Goal: Task Accomplishment & Management: Complete application form

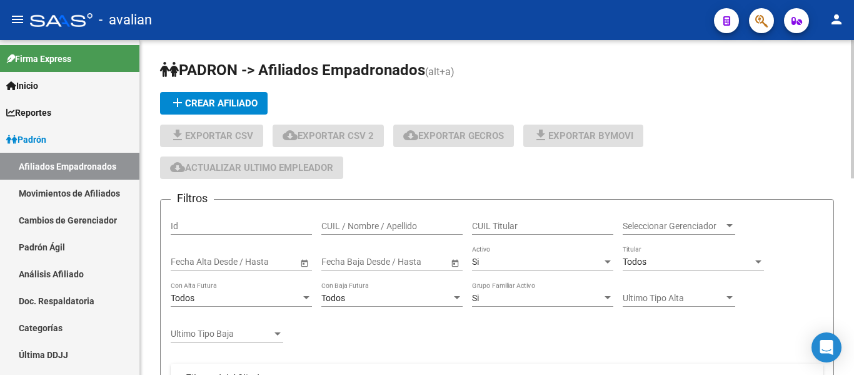
click at [383, 225] on input "CUIL / Nombre / Apellido" at bounding box center [391, 226] width 141 height 11
paste input "58066377"
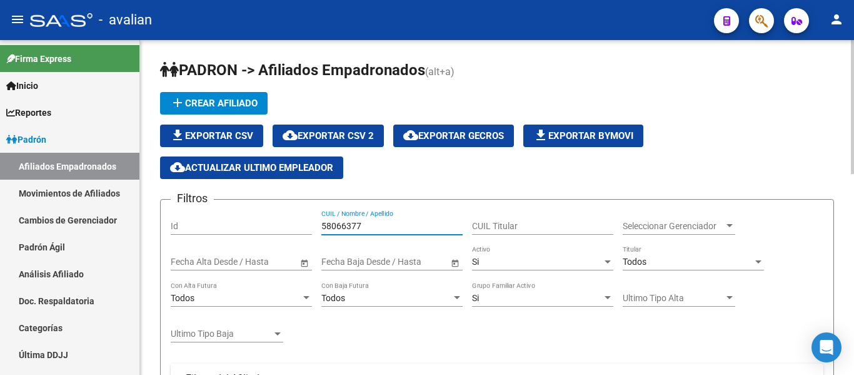
click at [506, 258] on div "Si" at bounding box center [537, 261] width 130 height 11
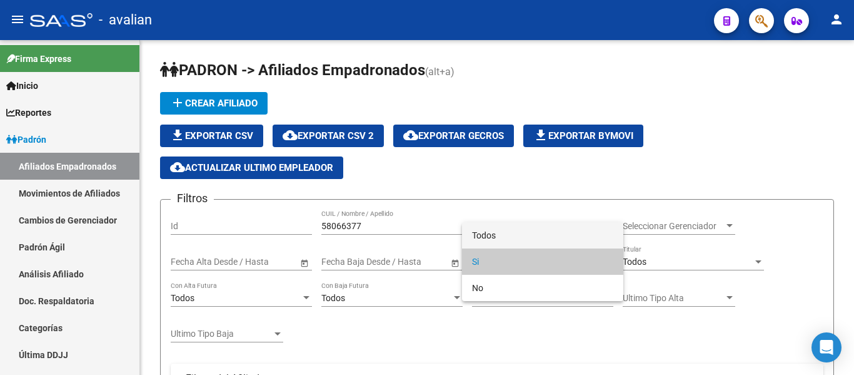
click at [507, 235] on span "Todos" at bounding box center [542, 235] width 141 height 26
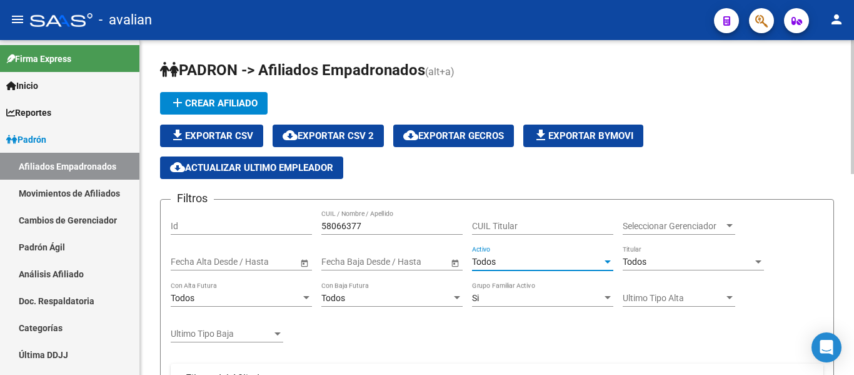
click at [397, 224] on input "58066377" at bounding box center [391, 226] width 141 height 11
click at [384, 230] on input "58066377" at bounding box center [391, 226] width 141 height 11
paste input "27307997377"
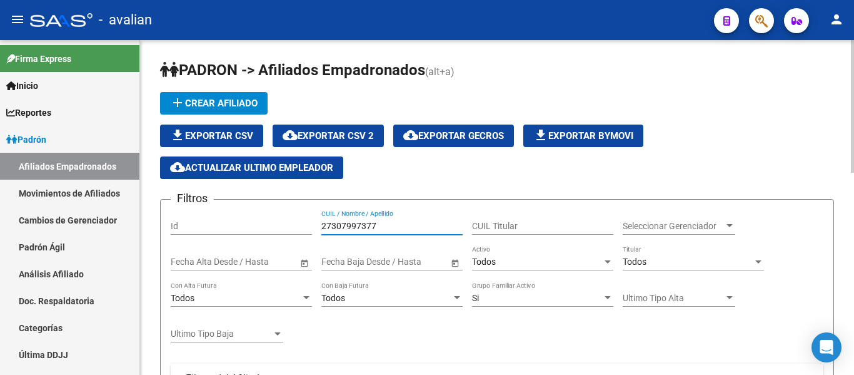
click at [412, 220] on div "27307997377 CUIL / Nombre / Apellido" at bounding box center [391, 222] width 141 height 25
paste input "20580663770"
click at [408, 231] on input "2730799737720580663770" at bounding box center [391, 226] width 141 height 11
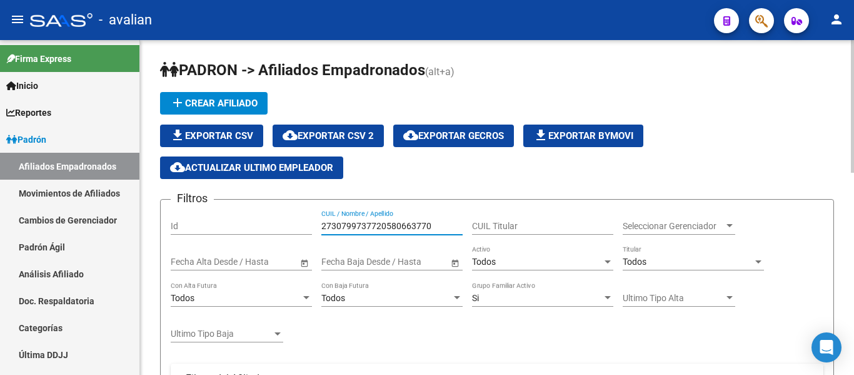
click at [408, 231] on input "2730799737720580663770" at bounding box center [391, 226] width 141 height 11
paste input "text"
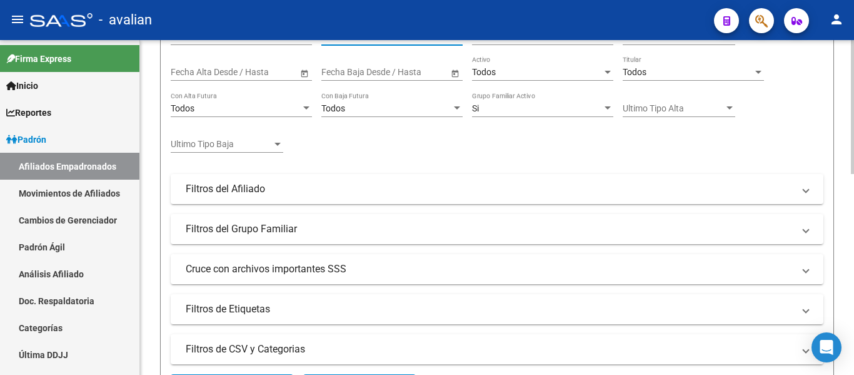
scroll to position [2, 0]
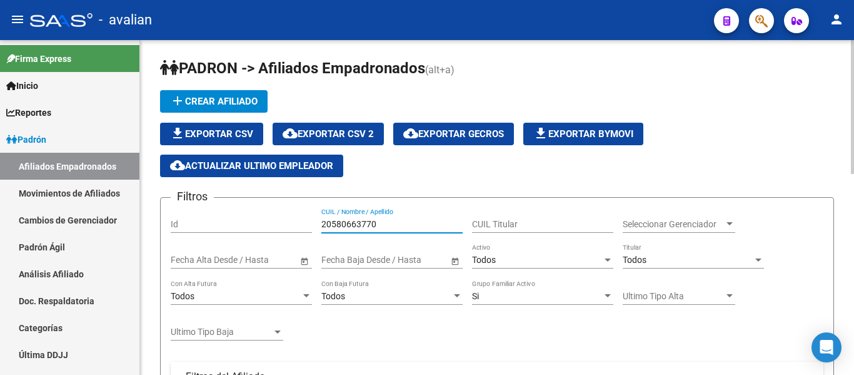
click at [388, 221] on input "20580663770" at bounding box center [391, 224] width 141 height 11
paste input "7307997377"
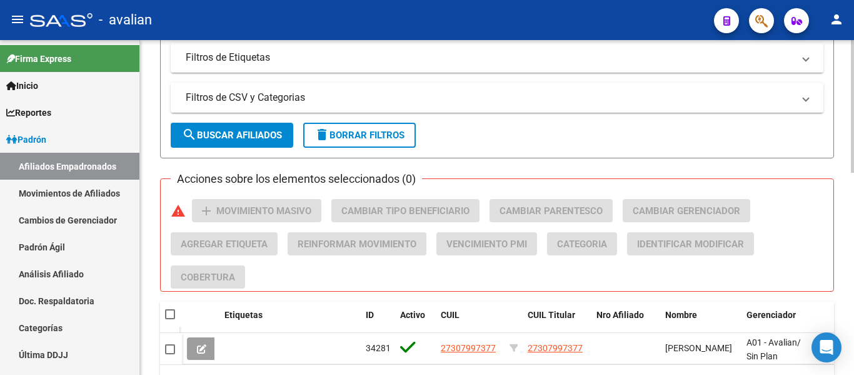
scroll to position [512, 0]
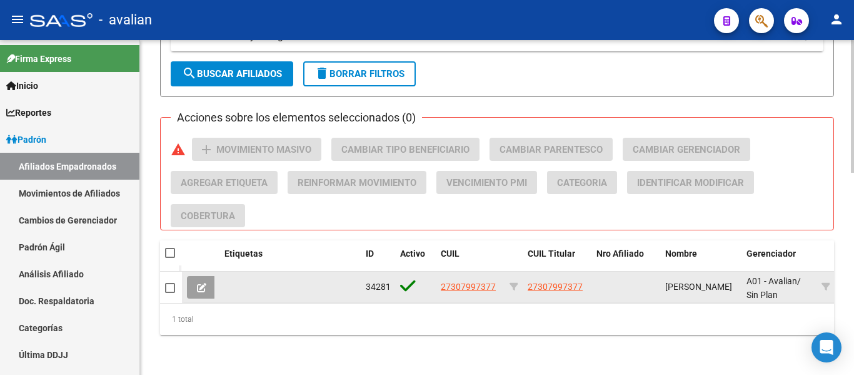
type input "27307997377"
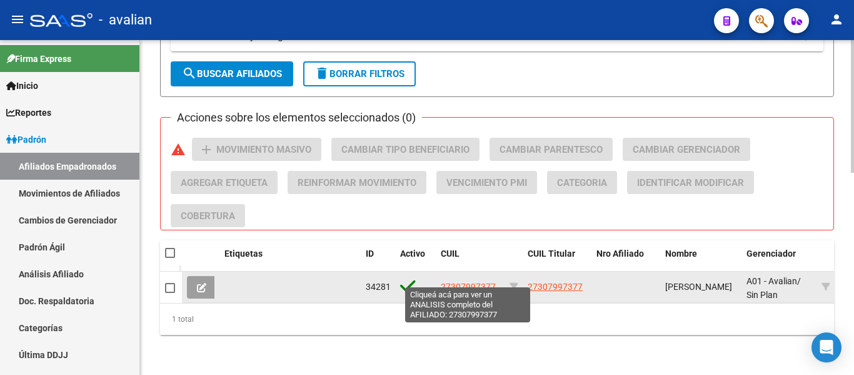
click at [455, 281] on span "27307997377" at bounding box center [468, 286] width 55 height 10
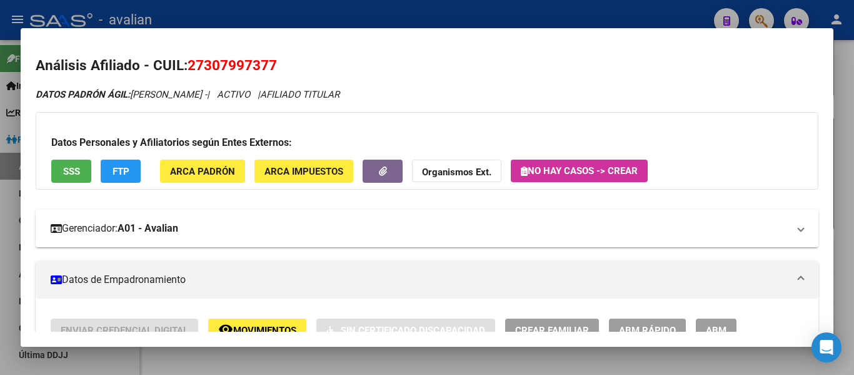
scroll to position [63, 0]
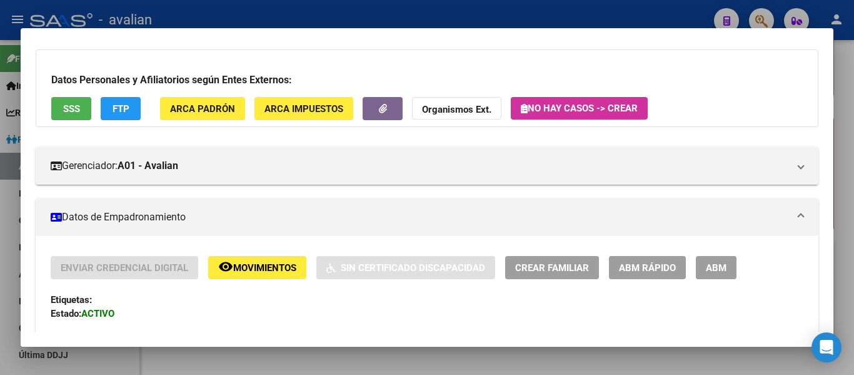
click at [280, 277] on button "remove_red_eye Movimientos" at bounding box center [257, 267] width 98 height 23
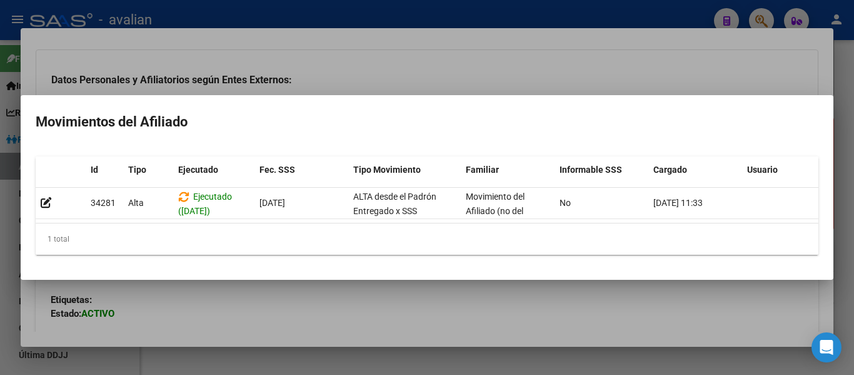
click at [657, 312] on div at bounding box center [427, 187] width 854 height 375
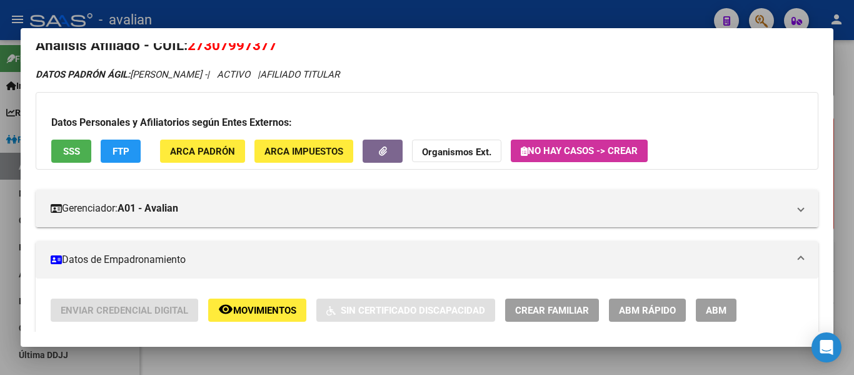
scroll to position [0, 0]
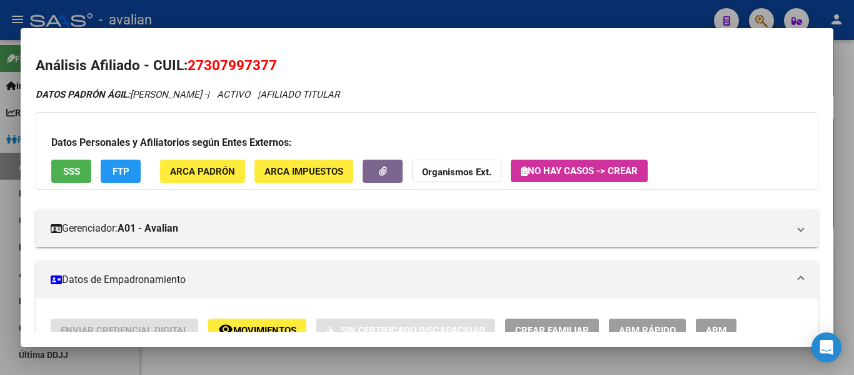
click at [116, 168] on span "FTP" at bounding box center [121, 171] width 17 height 11
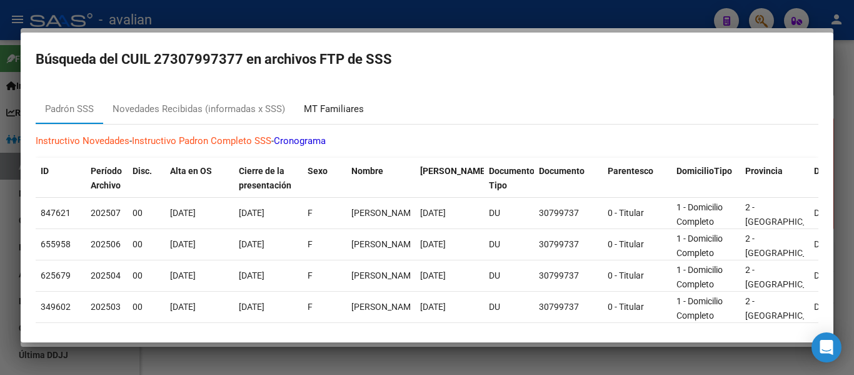
click at [341, 99] on div "MT Familiares" at bounding box center [334, 109] width 79 height 30
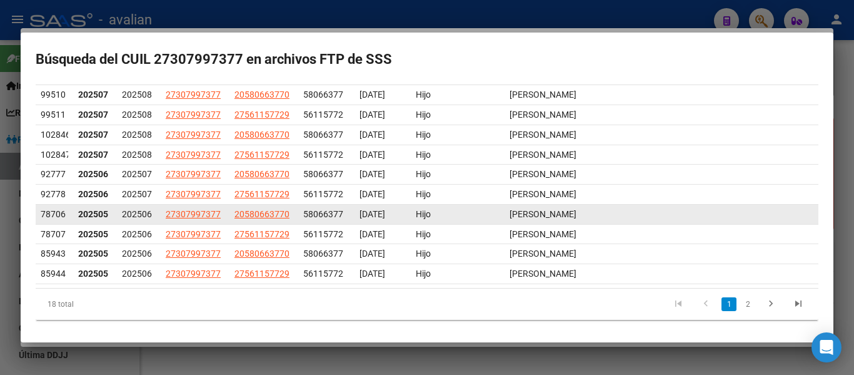
scroll to position [115, 0]
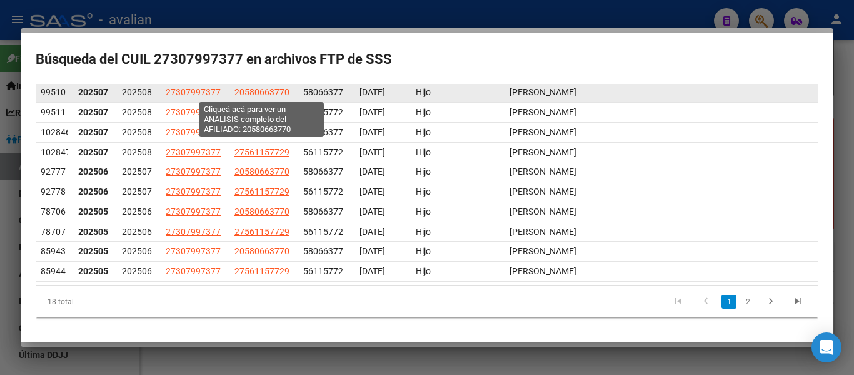
click at [250, 89] on span "20580663770" at bounding box center [262, 92] width 55 height 10
type textarea "20580663770"
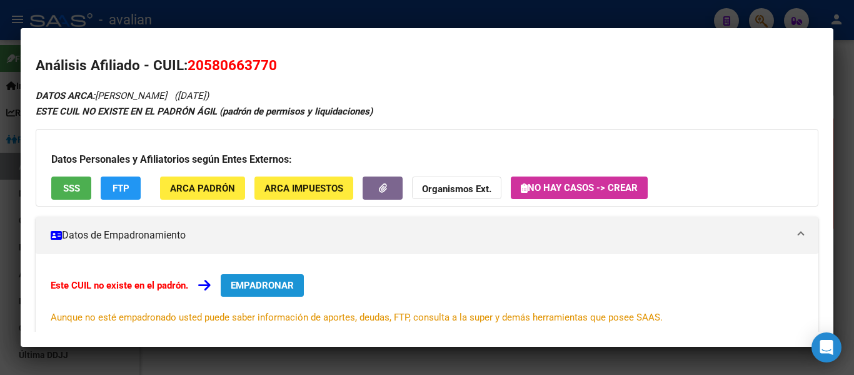
click at [267, 295] on button "EMPADRONAR" at bounding box center [262, 285] width 83 height 23
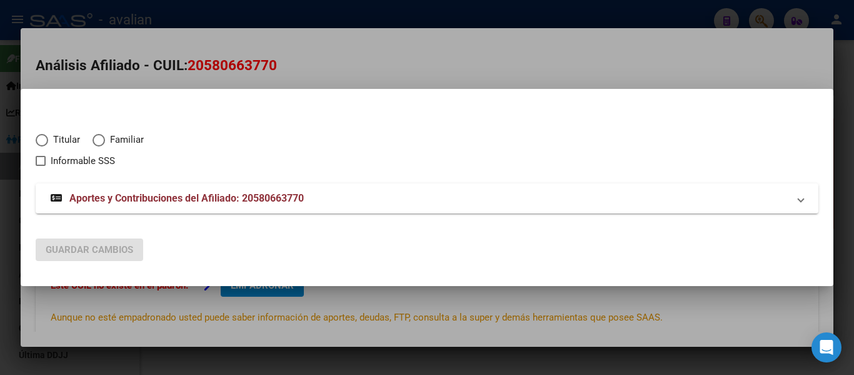
click at [120, 135] on span "Familiar" at bounding box center [124, 140] width 39 height 14
click at [105, 135] on input "Familiar" at bounding box center [99, 140] width 13 height 13
radio input "true"
checkbox input "true"
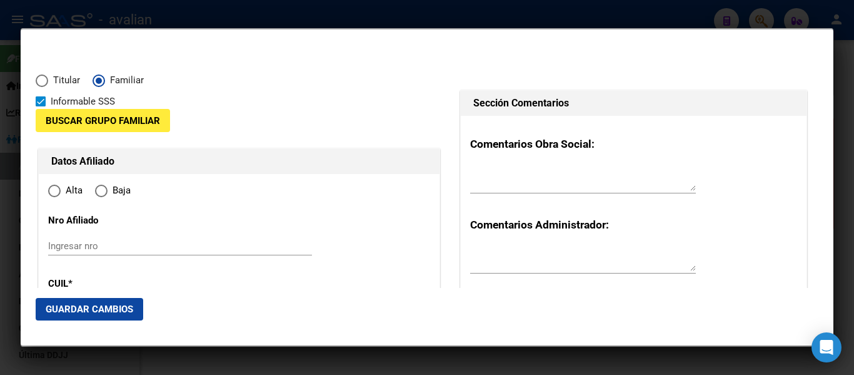
type input "20-58066377-0"
type input "58066377"
type input "[PERSON_NAME]"
type input "[DATE]"
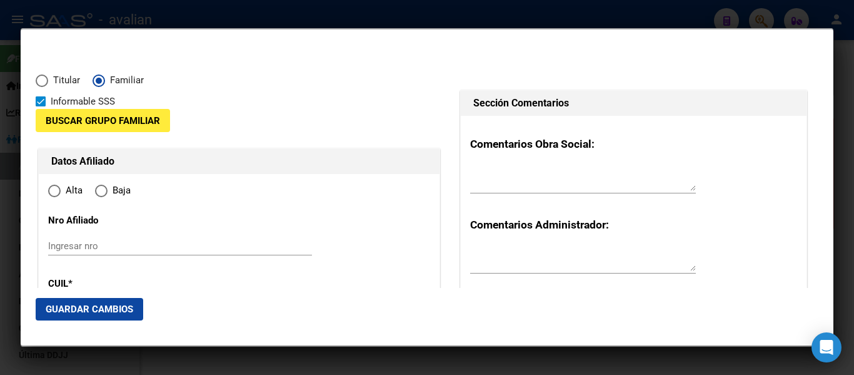
type input "[PERSON_NAME]"
type input "7600"
type input "[PERSON_NAME]"
type input "1583"
type input "[PERSON_NAME]"
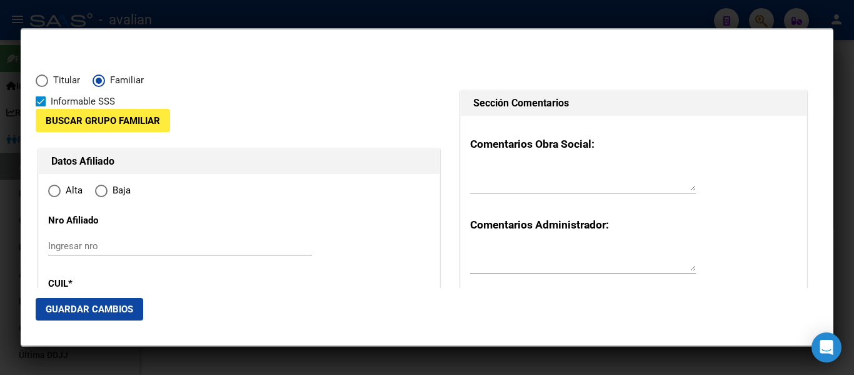
radio input "true"
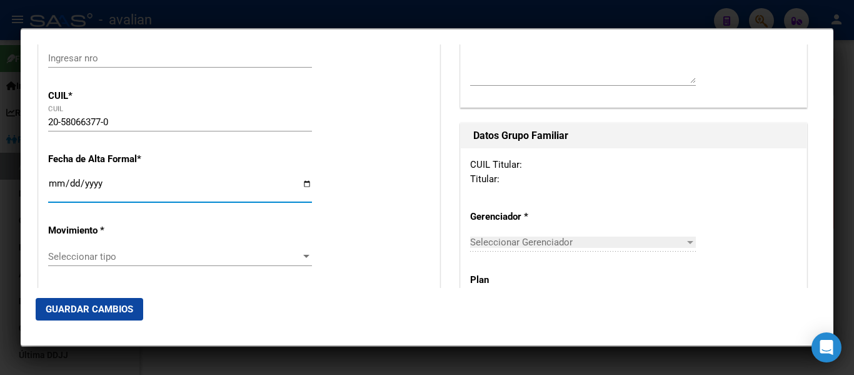
click at [54, 189] on input "Ingresar fecha" at bounding box center [180, 188] width 264 height 20
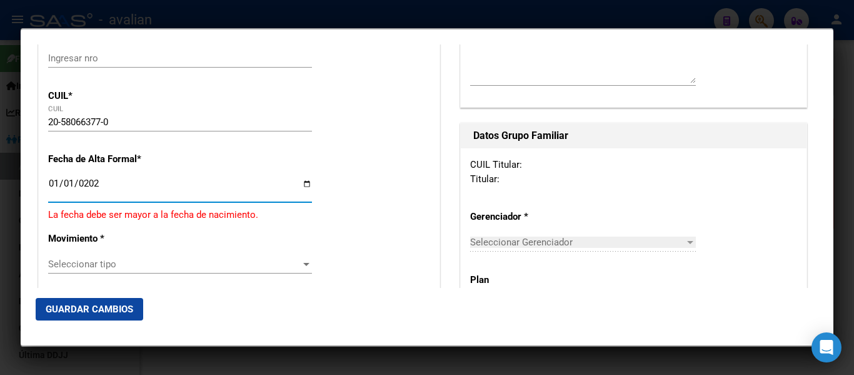
type input "[DATE]"
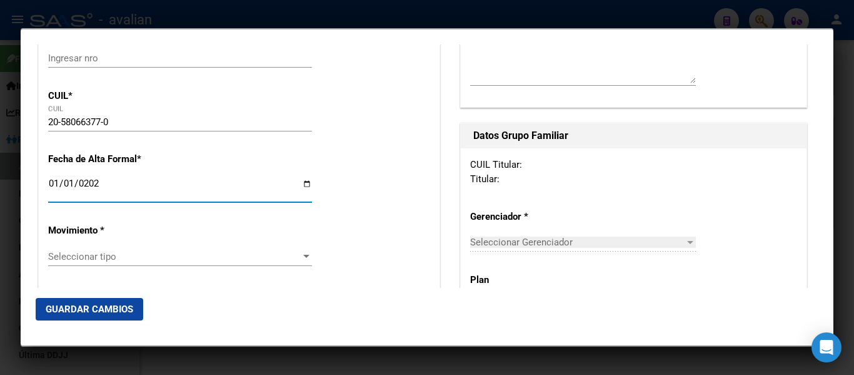
click at [229, 254] on span "Seleccionar tipo" at bounding box center [174, 256] width 253 height 11
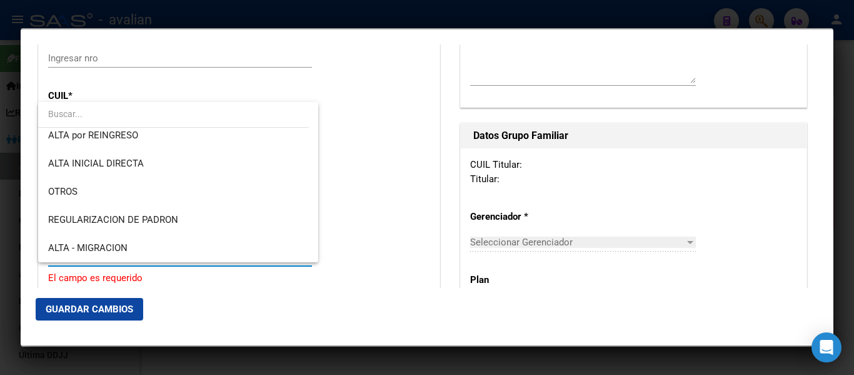
scroll to position [125, 0]
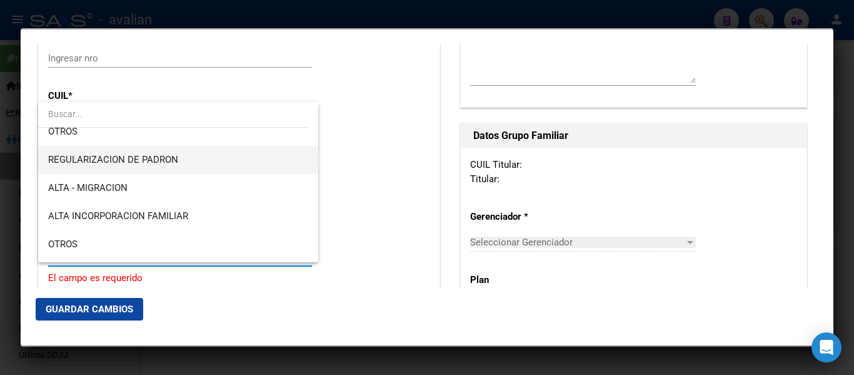
click at [213, 158] on span "REGULARIZACION DE PADRON" at bounding box center [178, 160] width 260 height 28
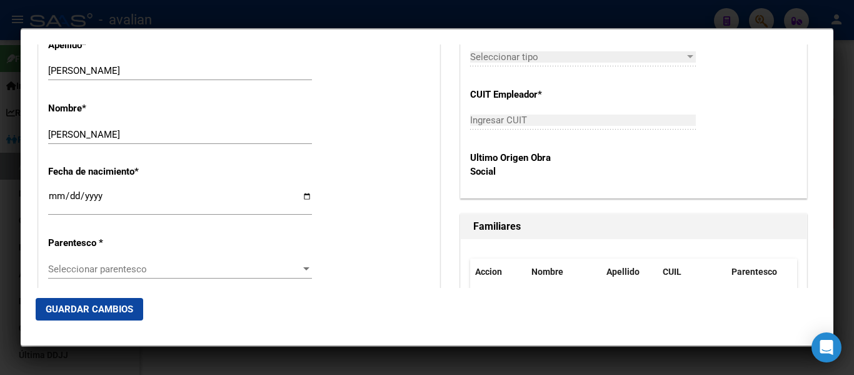
scroll to position [625, 0]
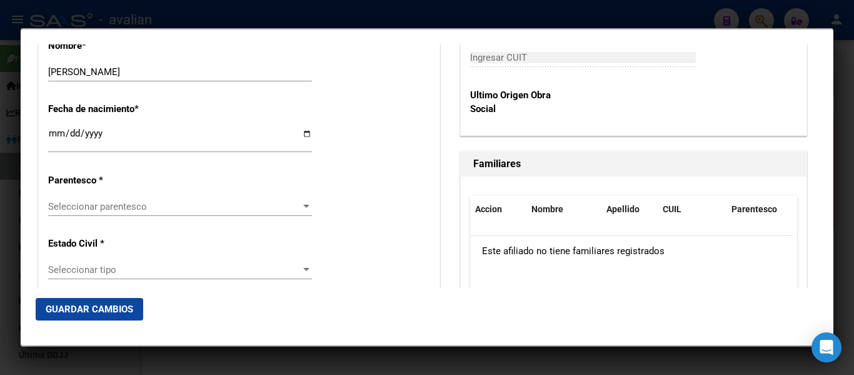
click at [114, 210] on span "Seleccionar parentesco" at bounding box center [174, 206] width 253 height 11
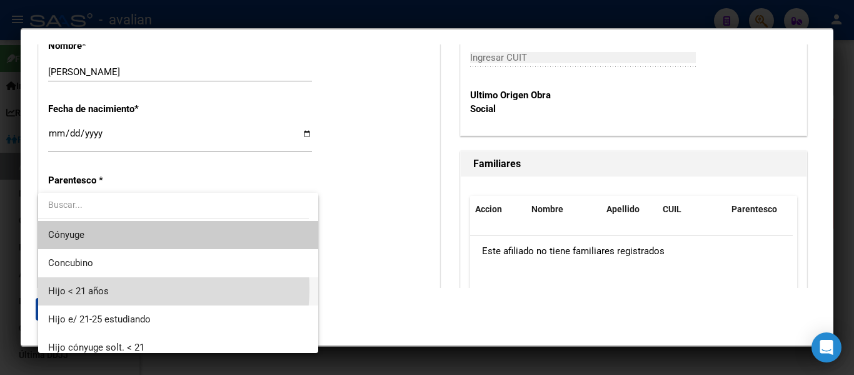
click at [124, 288] on span "Hijo < 21 años" at bounding box center [178, 291] width 260 height 28
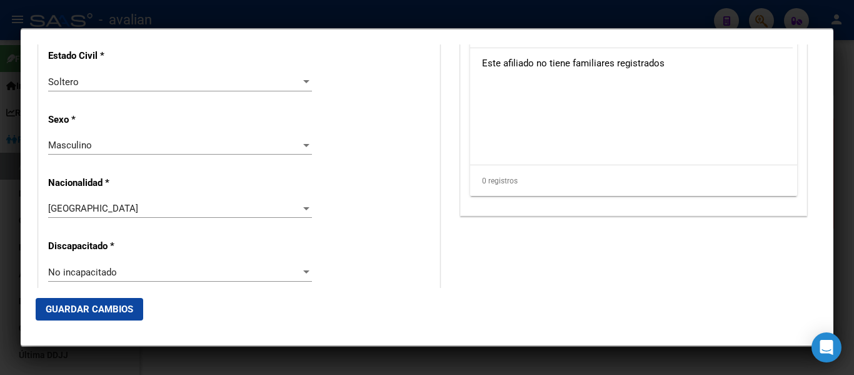
scroll to position [876, 0]
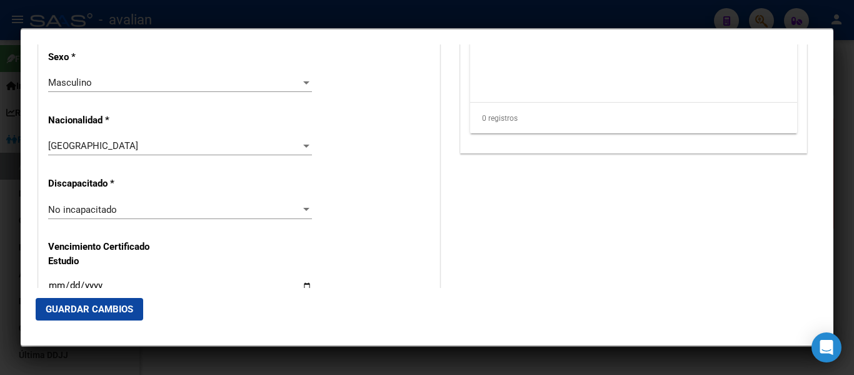
click at [139, 196] on div "Alta Baja Nro Afiliado Ingresar nro CUIL * 20-58066377-0 CUIL ARCA Padrón Fecha…" at bounding box center [239, 191] width 401 height 1786
click at [139, 200] on div "No incapacitado Seleccionar tipo" at bounding box center [180, 209] width 264 height 19
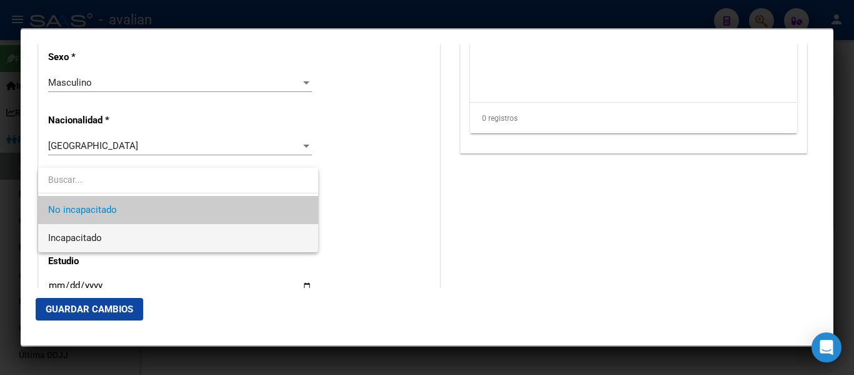
click at [136, 240] on span "Incapacitado" at bounding box center [178, 238] width 260 height 28
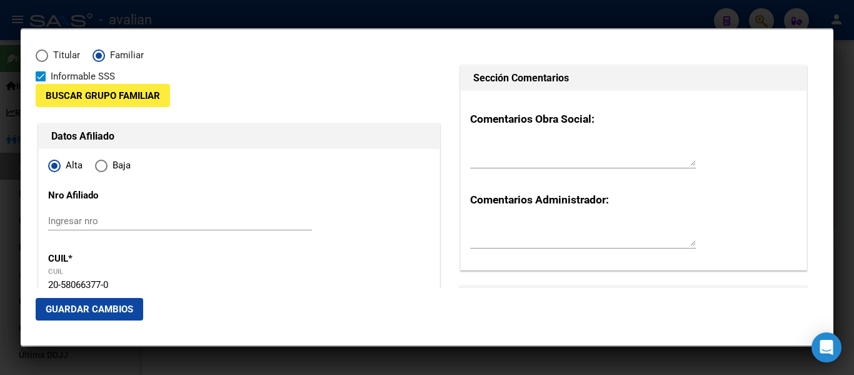
scroll to position [0, 0]
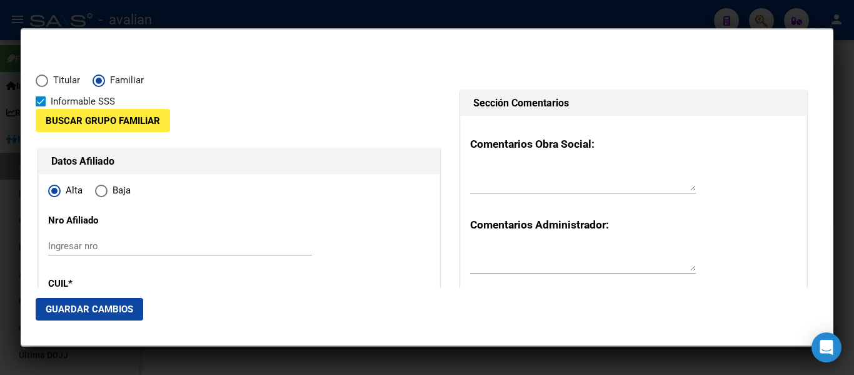
click at [78, 316] on button "Guardar Cambios" at bounding box center [90, 309] width 108 height 23
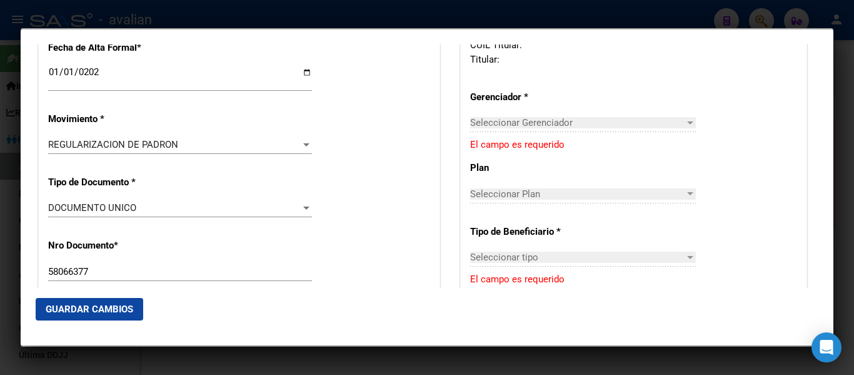
scroll to position [313, 0]
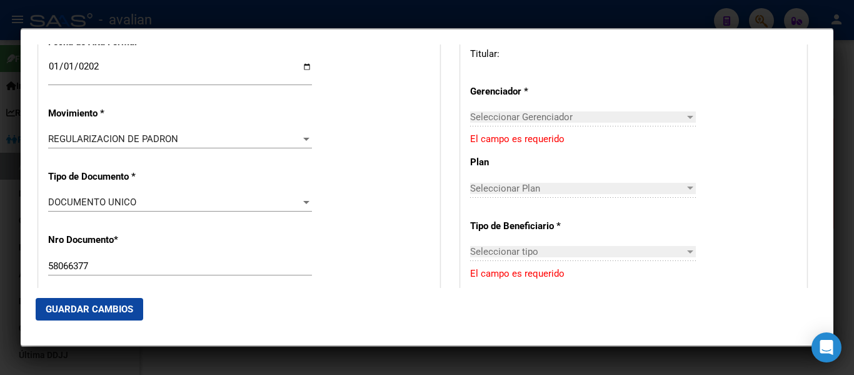
click at [560, 117] on span "Seleccionar Gerenciador" at bounding box center [577, 116] width 215 height 11
click at [512, 143] on p "El campo es requerido" at bounding box center [633, 139] width 327 height 14
click at [501, 268] on div "Seleccionar tipo Seleccionar tipo" at bounding box center [583, 257] width 226 height 31
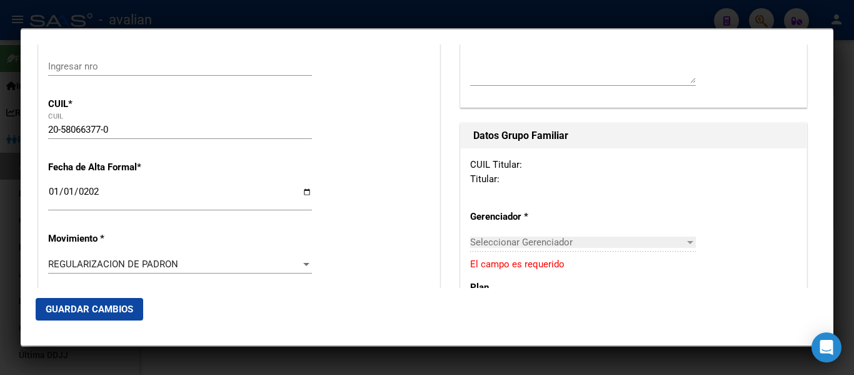
scroll to position [0, 0]
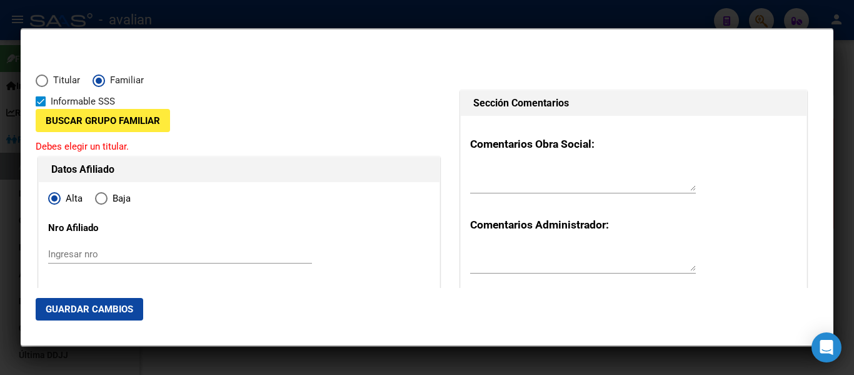
click at [103, 128] on button "Buscar Grupo Familiar" at bounding box center [103, 120] width 134 height 23
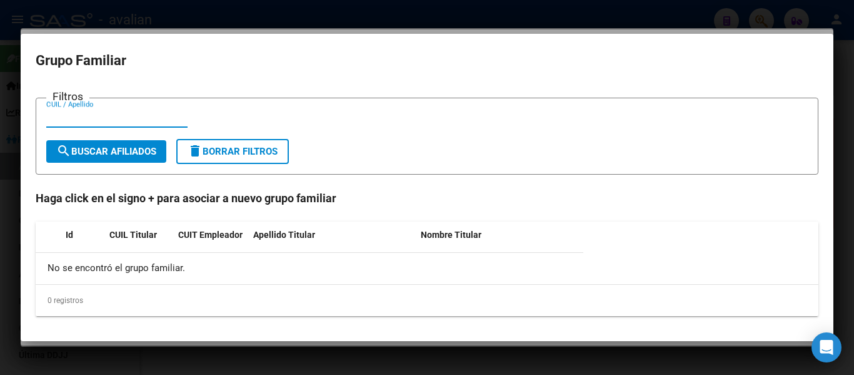
paste input "27307997377"
type input "27307997377"
click at [134, 146] on span "search Buscar Afiliados" at bounding box center [106, 151] width 100 height 11
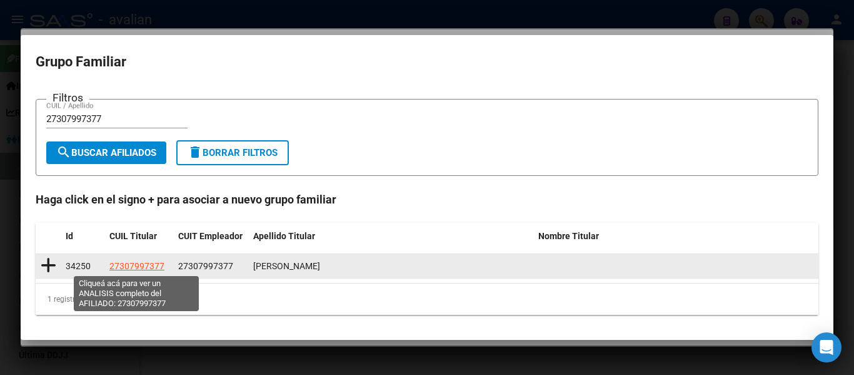
click at [143, 265] on span "27307997377" at bounding box center [136, 266] width 55 height 10
type textarea "27307997377"
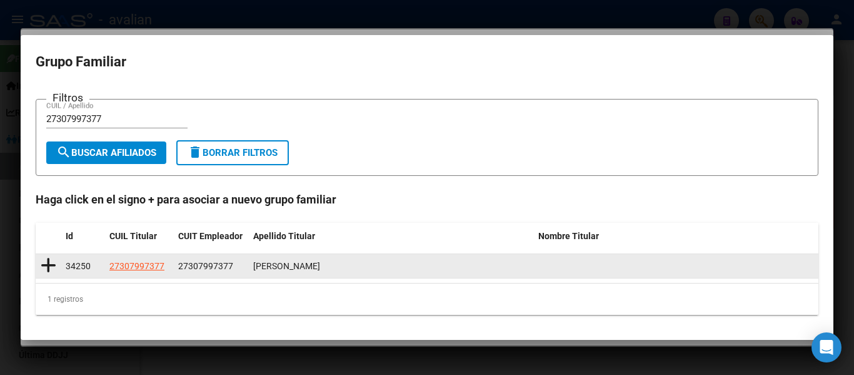
click at [49, 270] on icon at bounding box center [49, 265] width 16 height 18
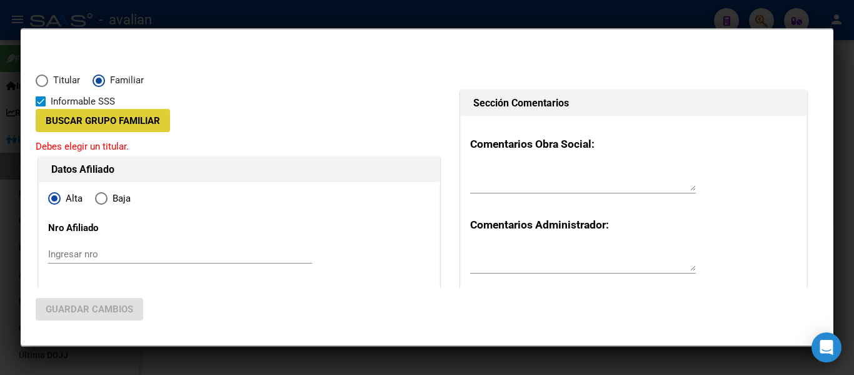
type input "27-30799737-7"
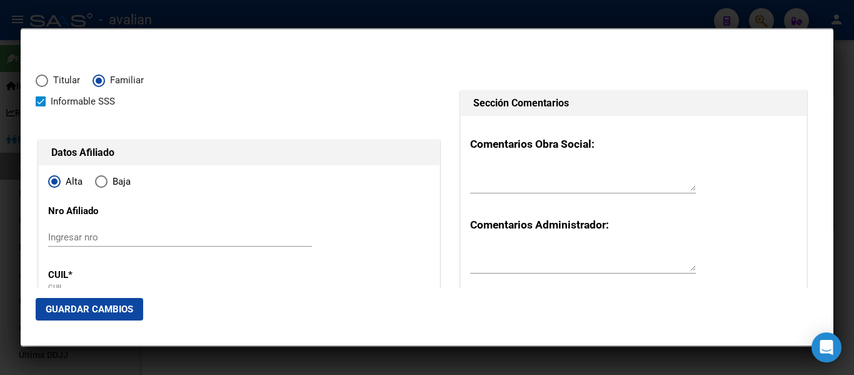
click at [74, 303] on button "Guardar Cambios" at bounding box center [90, 309] width 108 height 23
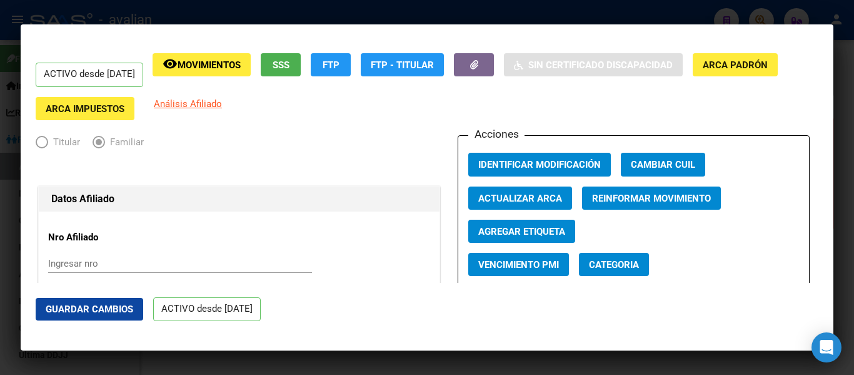
scroll to position [438, 0]
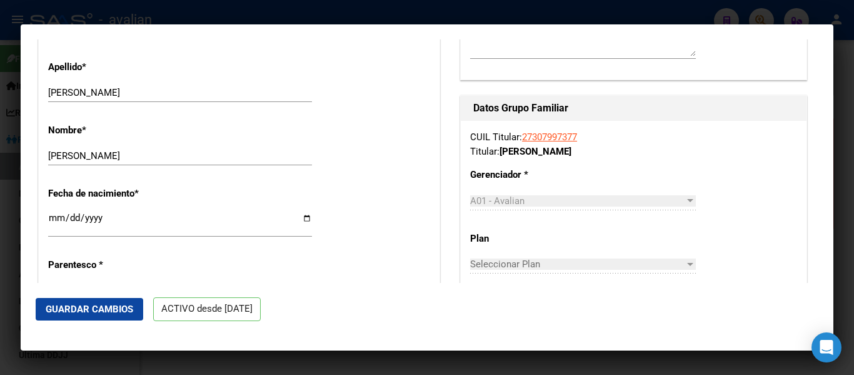
click at [95, 316] on button "Guardar Cambios" at bounding box center [90, 309] width 108 height 23
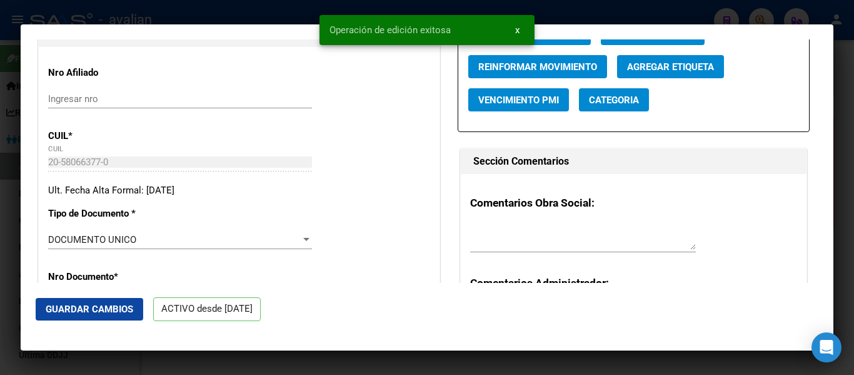
scroll to position [0, 0]
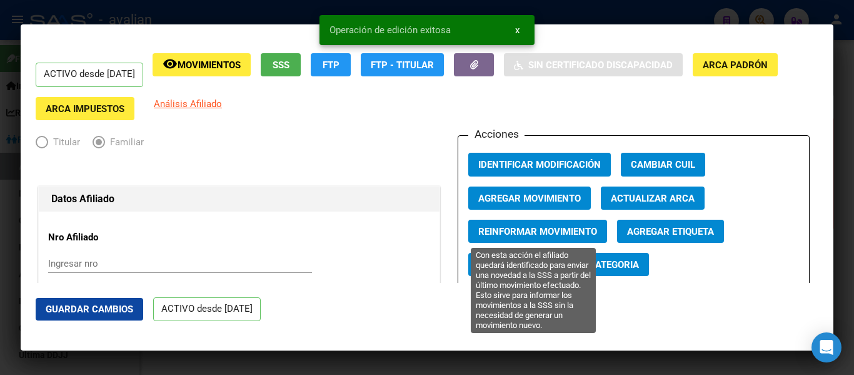
click at [549, 232] on span "Reinformar Movimiento" at bounding box center [537, 231] width 119 height 11
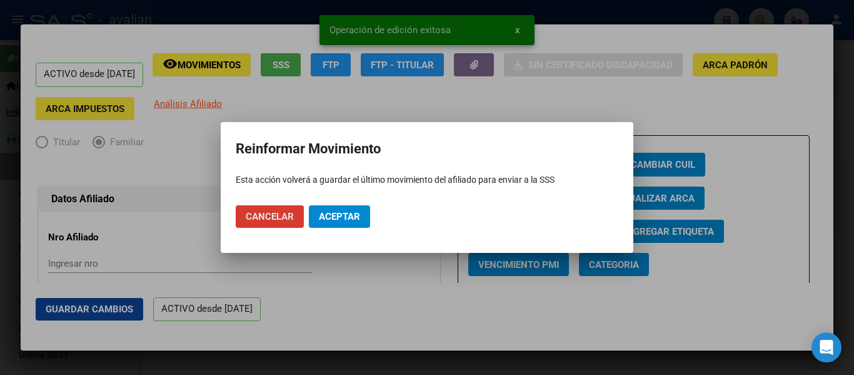
click at [333, 217] on span "Aceptar" at bounding box center [339, 216] width 41 height 11
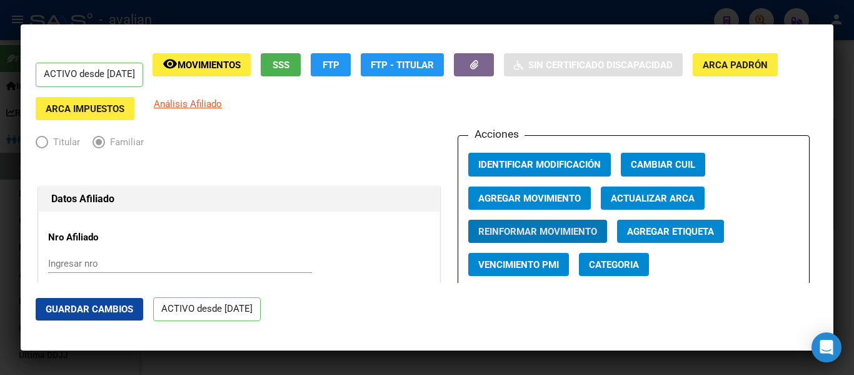
click at [8, 225] on div at bounding box center [427, 187] width 854 height 375
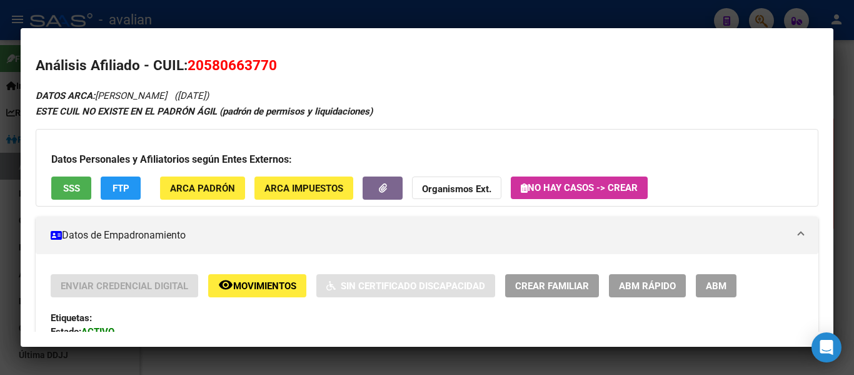
click at [11, 288] on div at bounding box center [427, 187] width 854 height 375
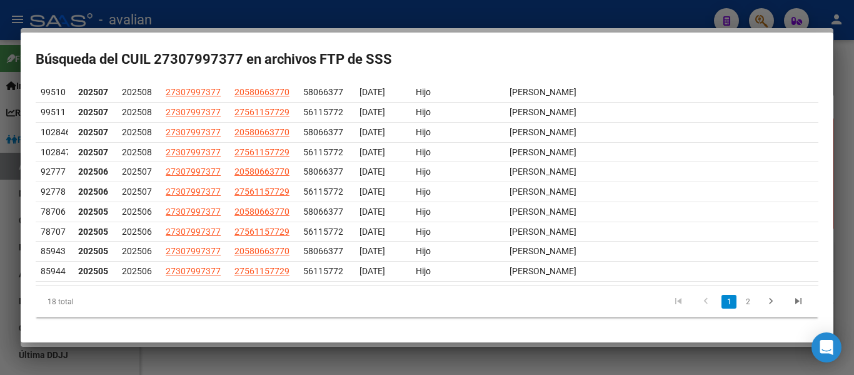
click at [12, 288] on div at bounding box center [427, 187] width 854 height 375
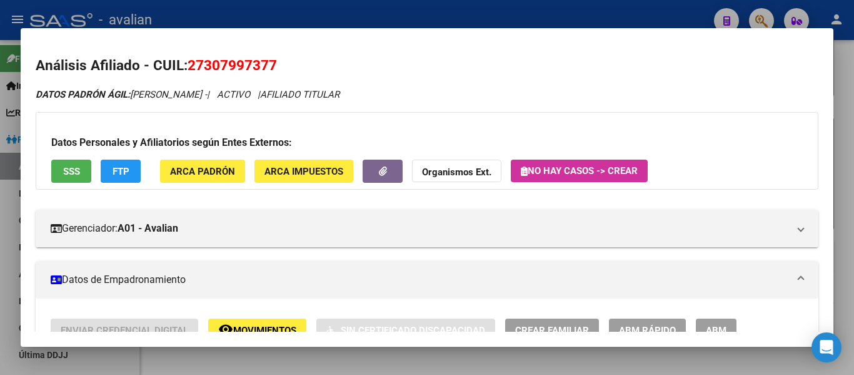
click at [108, 174] on button "FTP" at bounding box center [121, 170] width 40 height 23
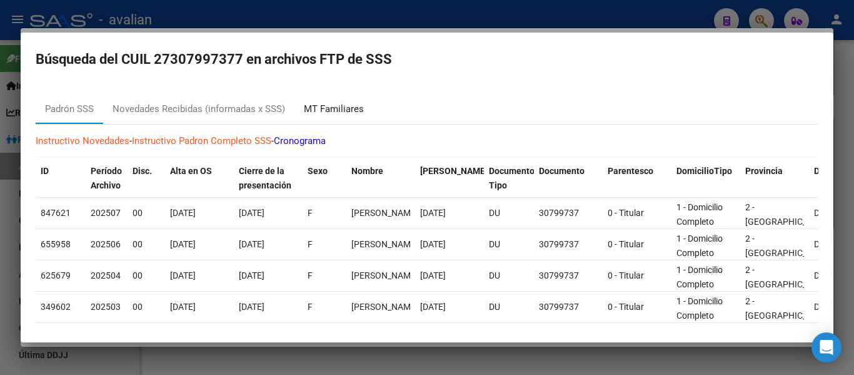
click at [336, 108] on div "MT Familiares" at bounding box center [334, 109] width 60 height 14
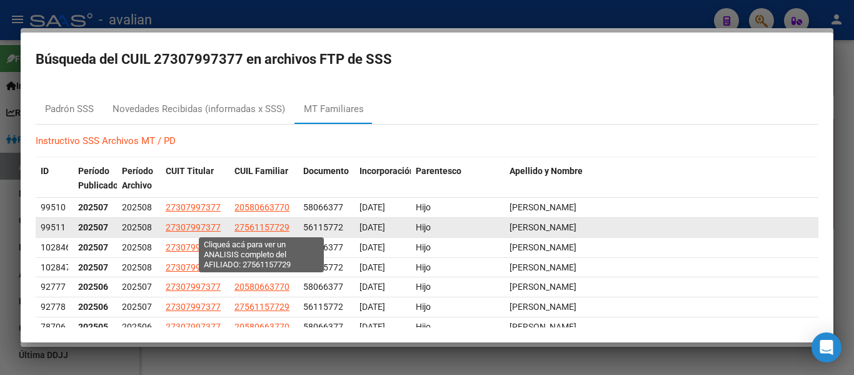
click at [283, 223] on span "27561157729" at bounding box center [262, 227] width 55 height 10
type textarea "27561157729"
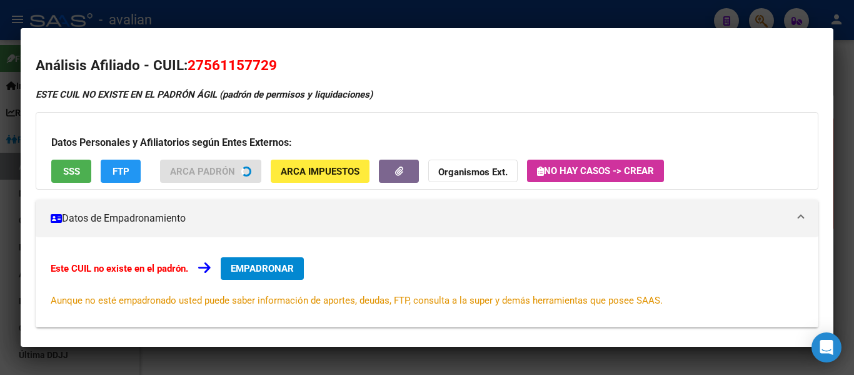
click at [245, 264] on span "EMPADRONAR" at bounding box center [262, 268] width 63 height 11
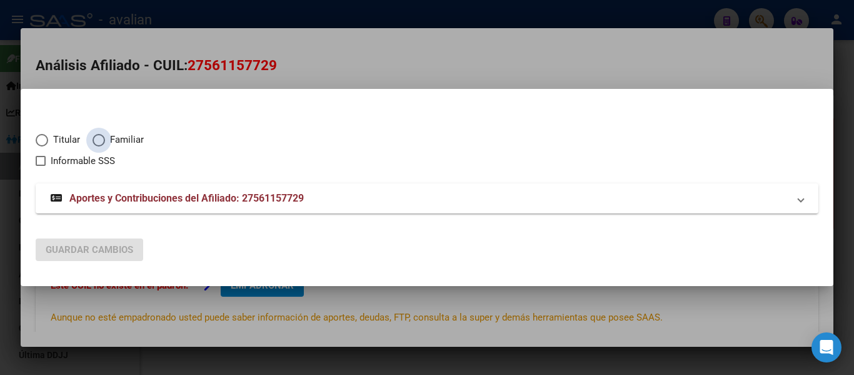
click at [130, 133] on span "Familiar" at bounding box center [124, 140] width 39 height 14
click at [105, 134] on input "Familiar" at bounding box center [99, 140] width 13 height 13
radio input "true"
checkbox input "true"
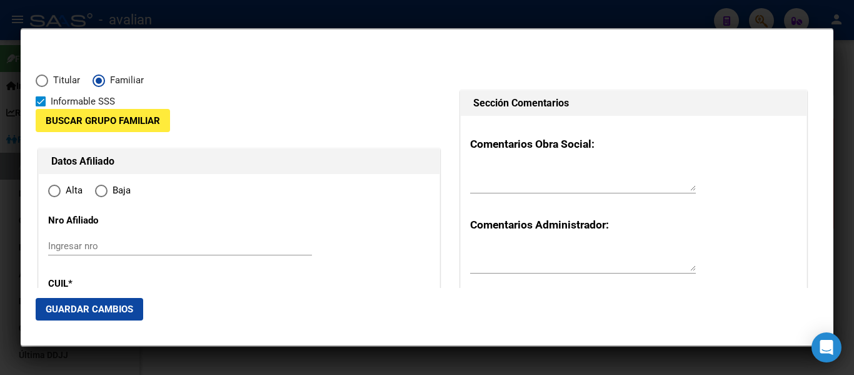
type input "27-56115772-9"
type input "56115772"
type input "[PERSON_NAME]"
type input "[DATE]"
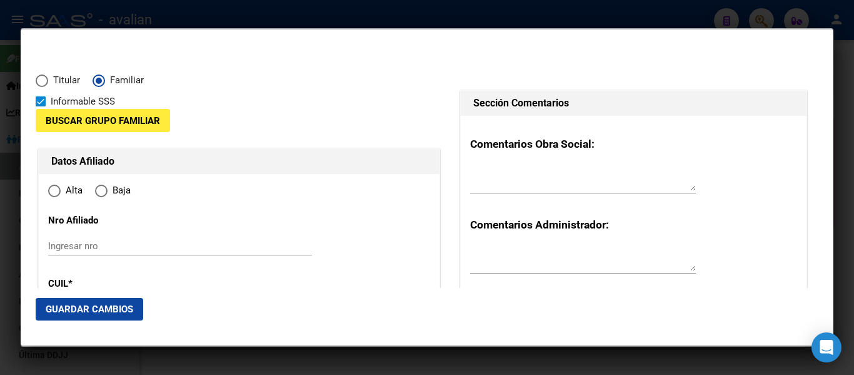
type input "[PERSON_NAME]"
type input "7600"
type input "[PERSON_NAME]"
type input "1583"
radio input "true"
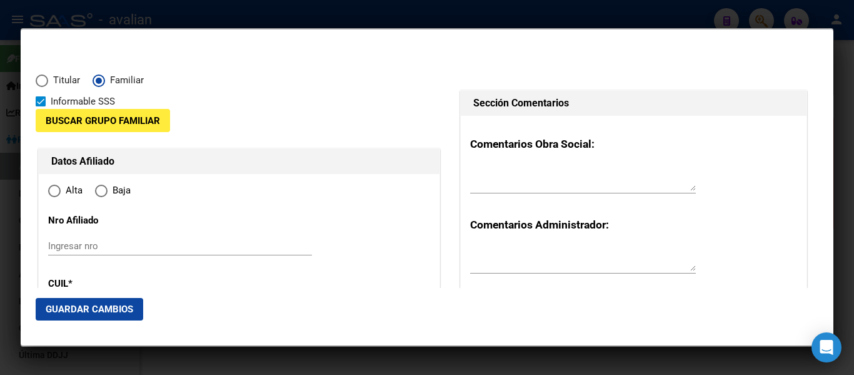
type input "[PERSON_NAME]"
click at [109, 122] on span "Buscar Grupo Familiar" at bounding box center [103, 120] width 114 height 11
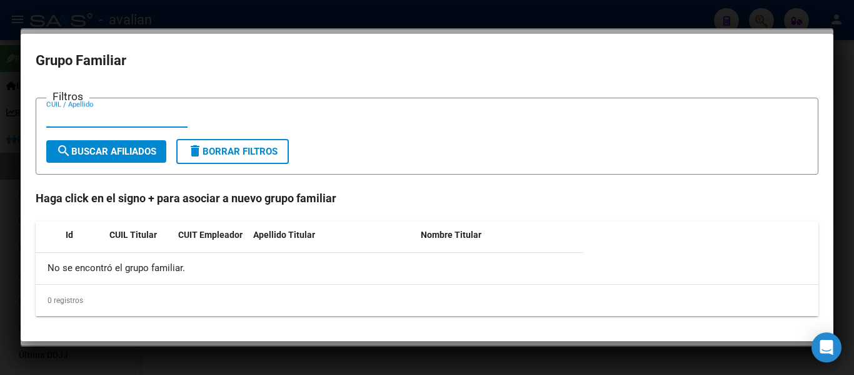
paste input "27307997377"
type input "27307997377"
click at [109, 155] on span "search Buscar Afiliados" at bounding box center [106, 151] width 100 height 11
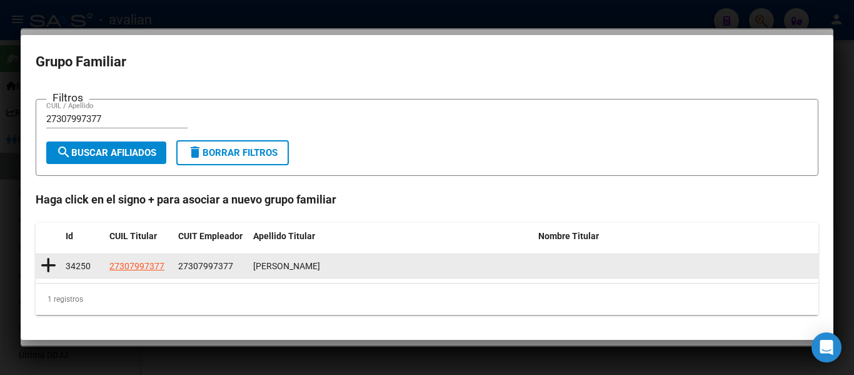
click at [81, 266] on span "34250" at bounding box center [78, 266] width 25 height 10
click at [47, 266] on icon at bounding box center [49, 265] width 16 height 18
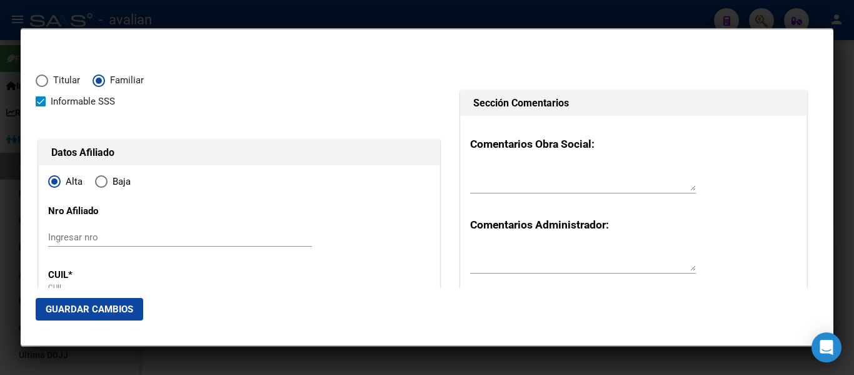
type input "27-30799737-7"
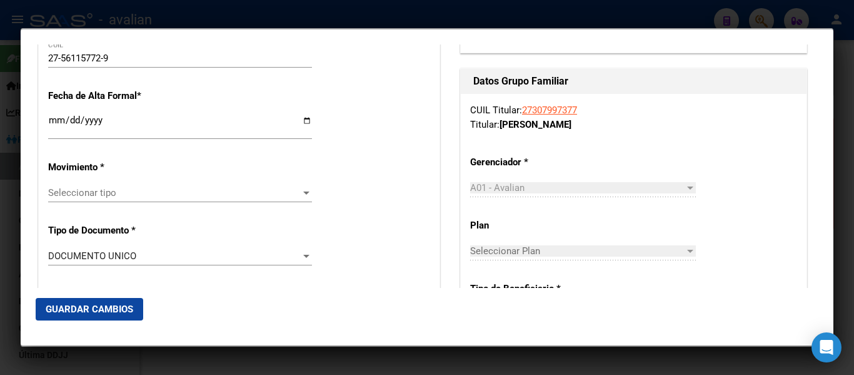
scroll to position [250, 0]
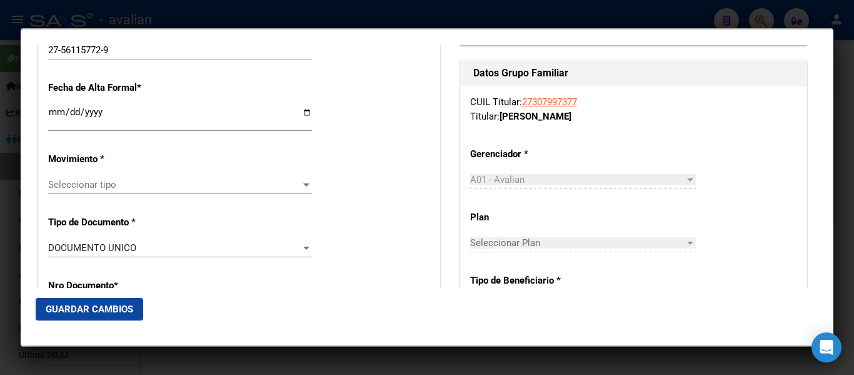
click at [104, 178] on div "Seleccionar tipo Seleccionar tipo" at bounding box center [180, 184] width 264 height 19
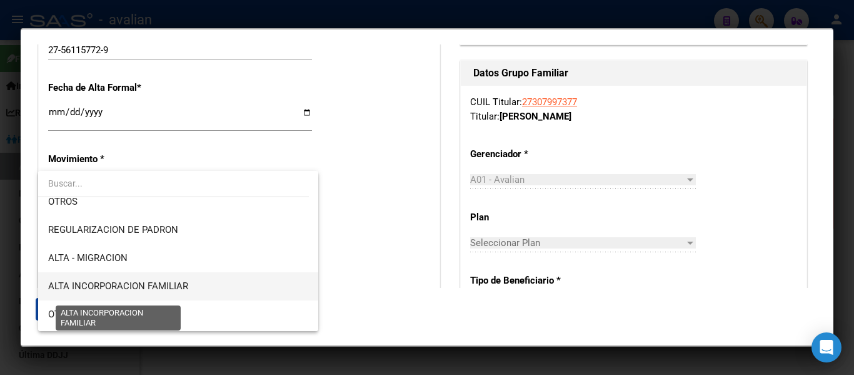
scroll to position [125, 0]
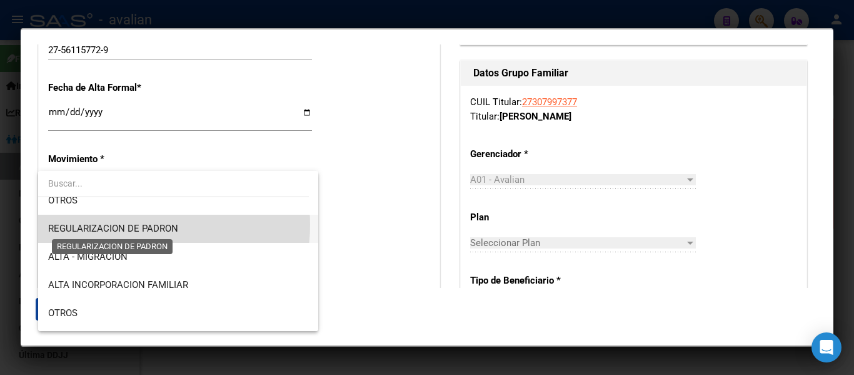
click at [138, 225] on span "REGULARIZACION DE PADRON" at bounding box center [113, 228] width 130 height 11
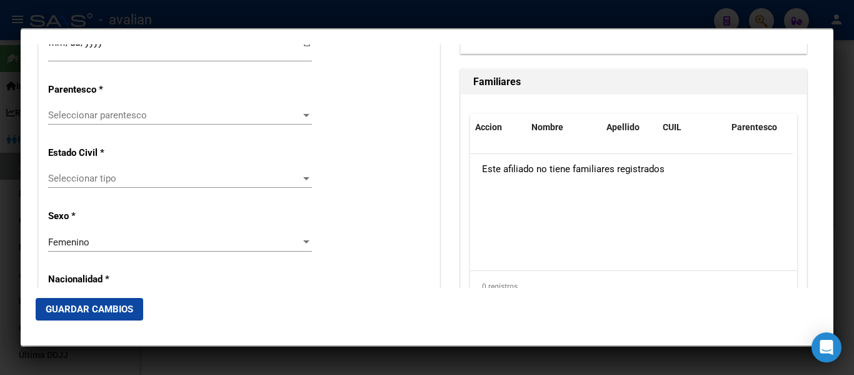
scroll to position [688, 0]
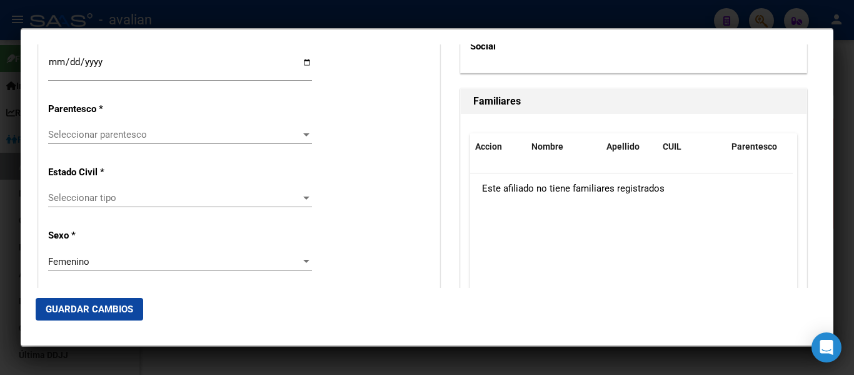
click at [121, 141] on div "Seleccionar parentesco Seleccionar parentesco" at bounding box center [180, 134] width 264 height 19
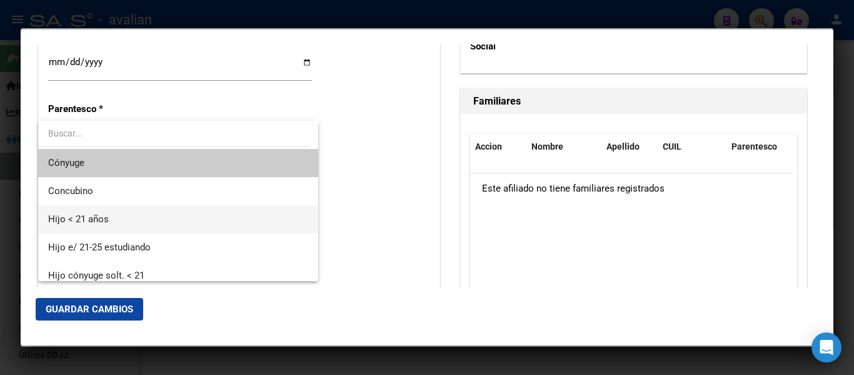
click at [121, 219] on span "Hijo < 21 años" at bounding box center [178, 219] width 260 height 28
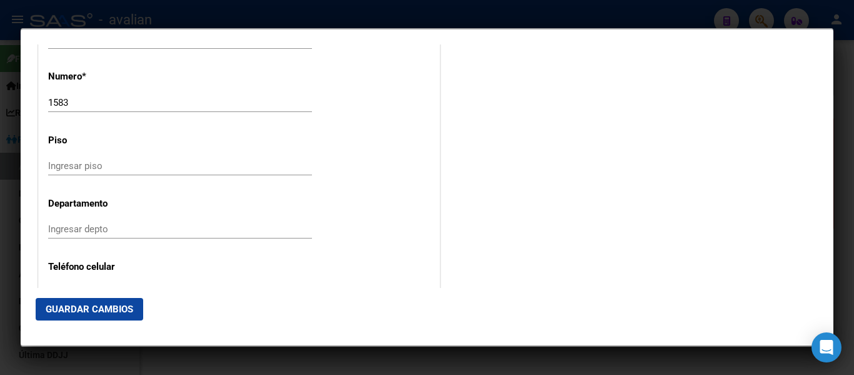
click at [109, 311] on span "Guardar Cambios" at bounding box center [90, 308] width 88 height 11
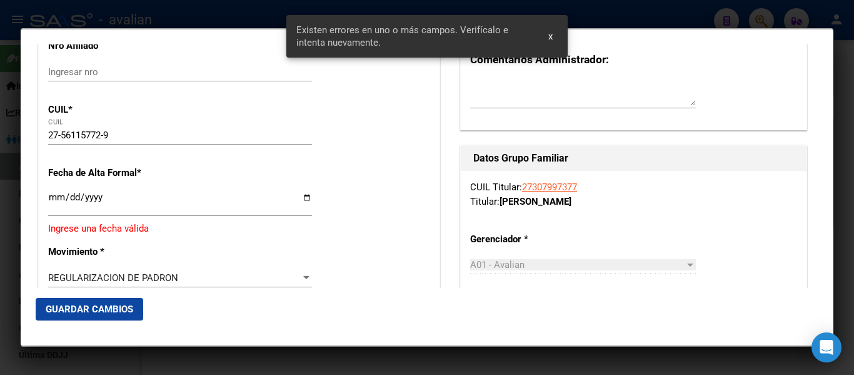
scroll to position [188, 0]
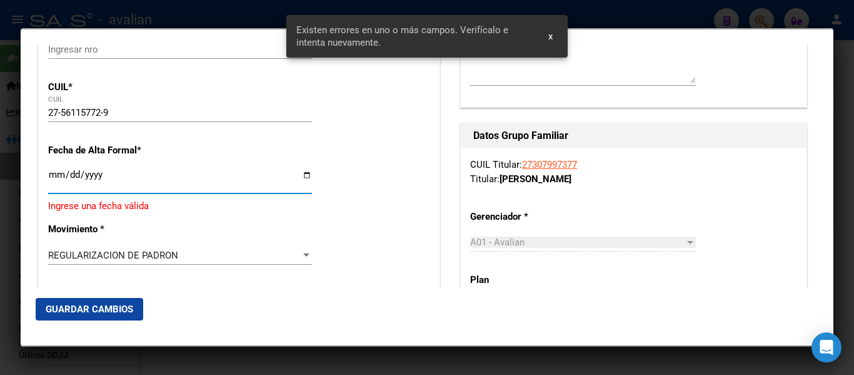
click at [51, 173] on input "Ingresar fecha" at bounding box center [180, 179] width 264 height 20
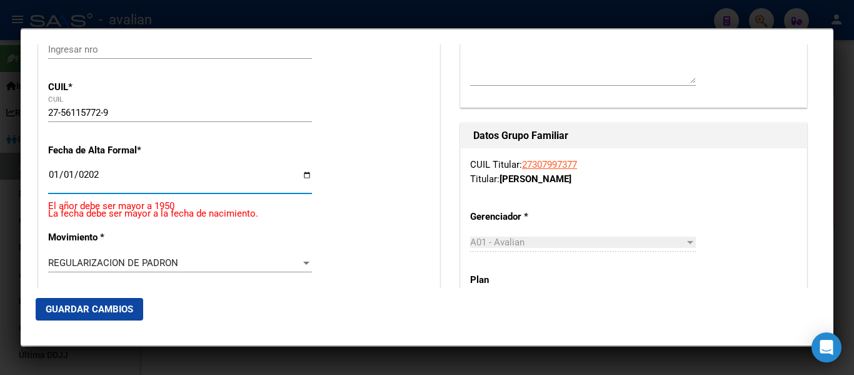
type input "[DATE]"
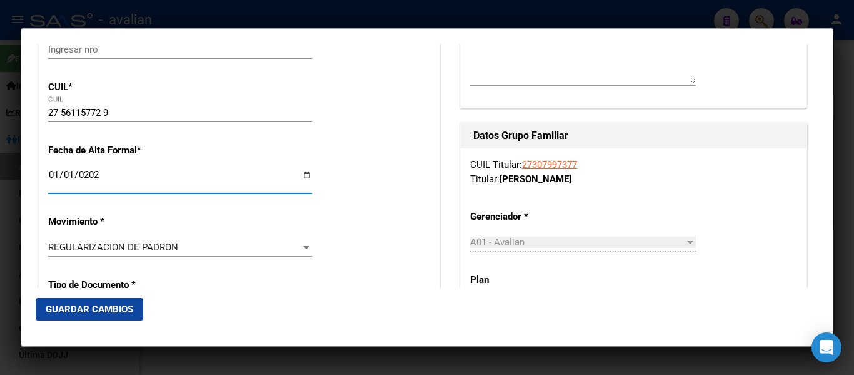
click at [129, 310] on span "Guardar Cambios" at bounding box center [90, 308] width 88 height 11
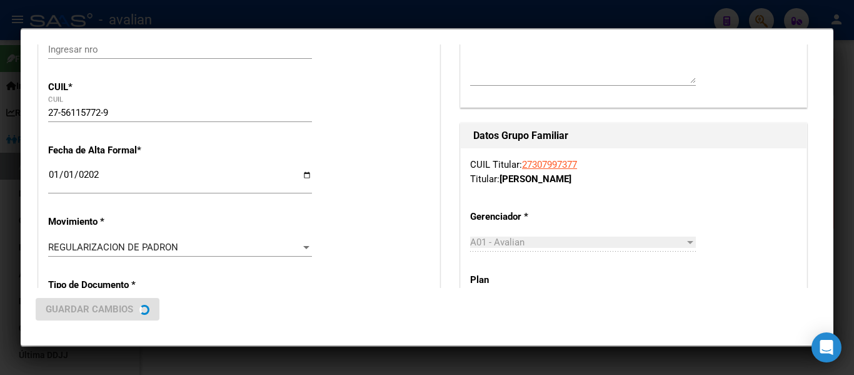
scroll to position [0, 0]
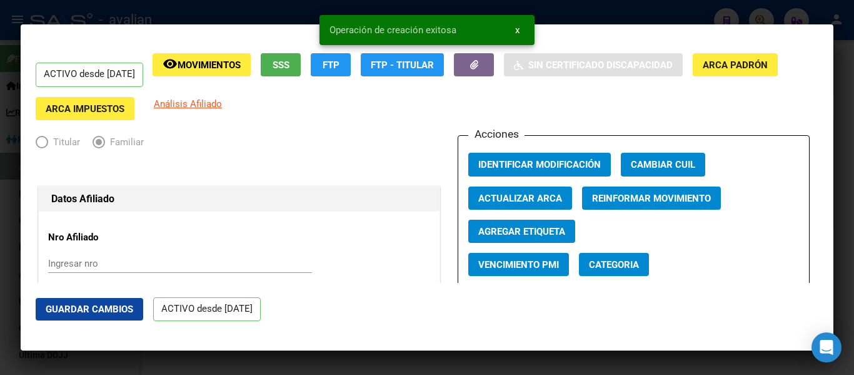
click at [114, 314] on span "Guardar Cambios" at bounding box center [90, 308] width 88 height 11
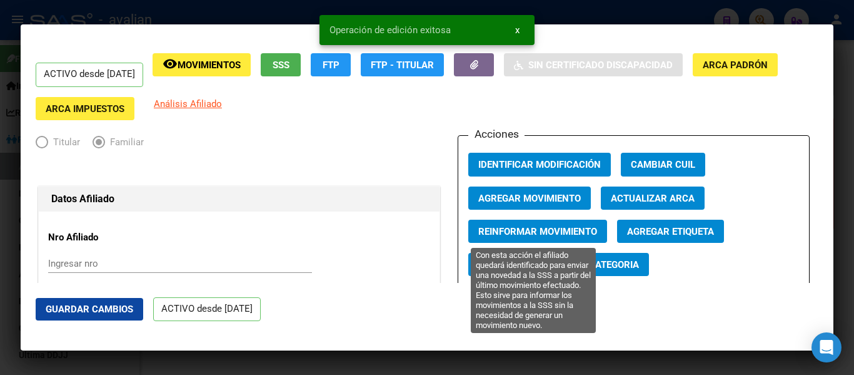
click at [529, 230] on span "Reinformar Movimiento" at bounding box center [537, 231] width 119 height 11
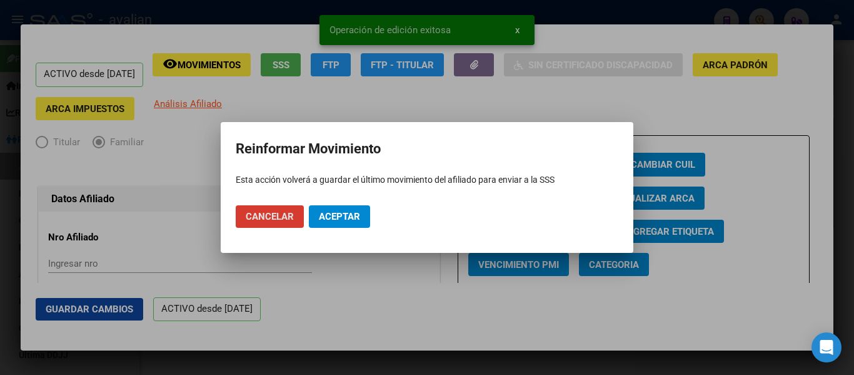
click at [354, 217] on span "Aceptar" at bounding box center [339, 216] width 41 height 11
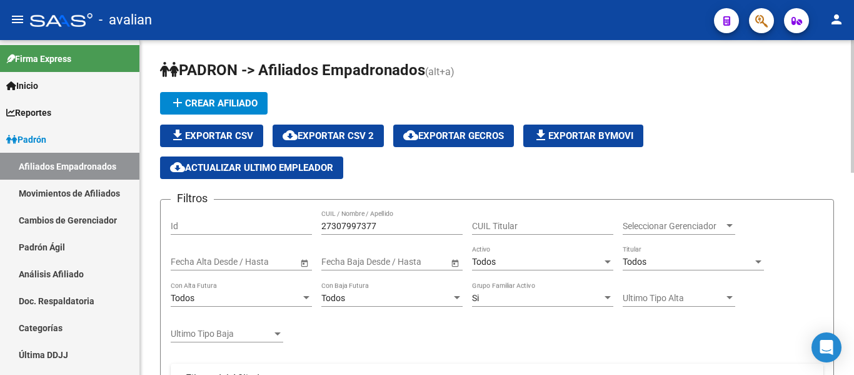
click at [378, 228] on input "27307997377" at bounding box center [391, 226] width 141 height 11
click at [378, 225] on input "27307997377" at bounding box center [391, 226] width 141 height 11
click at [380, 225] on input "27307997377" at bounding box center [391, 226] width 141 height 11
paste input "20580663770"
type input "2"
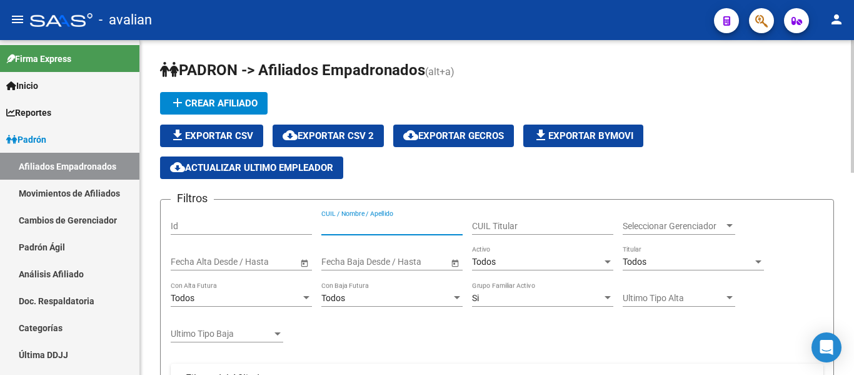
paste input "20580663770"
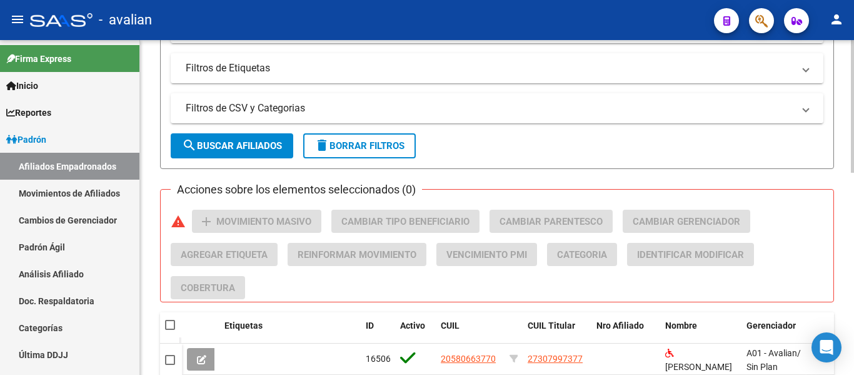
scroll to position [512, 0]
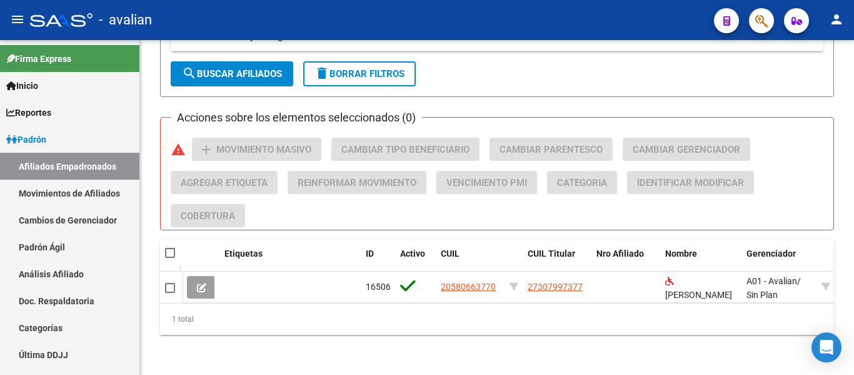
type input "20580663770"
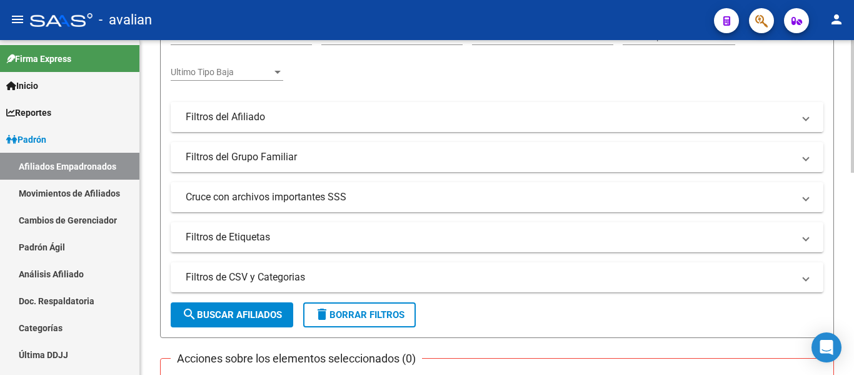
scroll to position [0, 0]
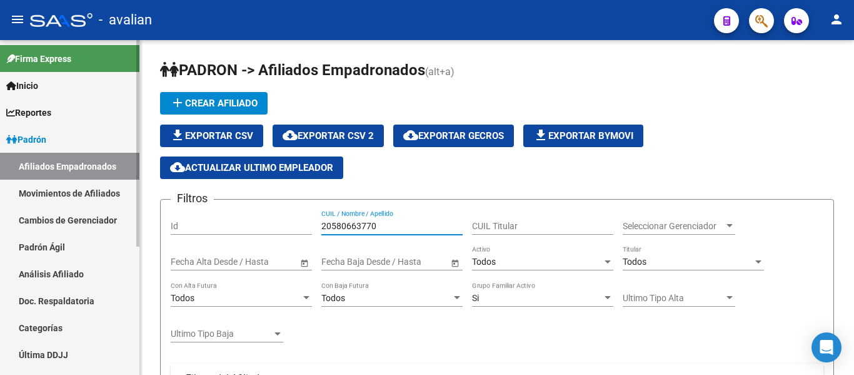
click at [52, 189] on link "Movimientos de Afiliados" at bounding box center [69, 192] width 139 height 27
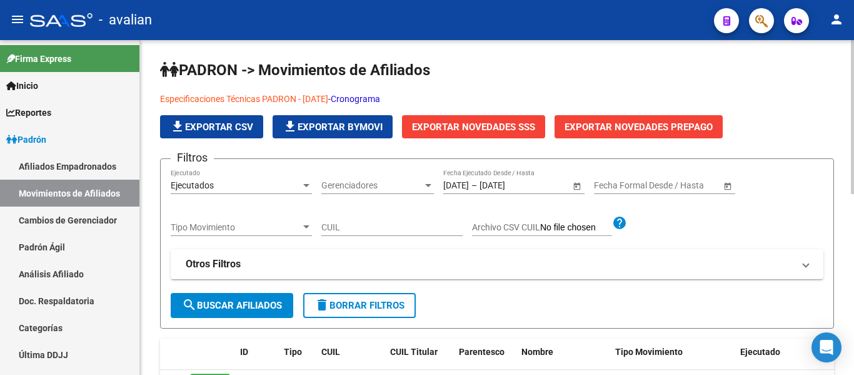
click at [380, 99] on link "Cronograma" at bounding box center [355, 99] width 49 height 10
